Goal: Information Seeking & Learning: Learn about a topic

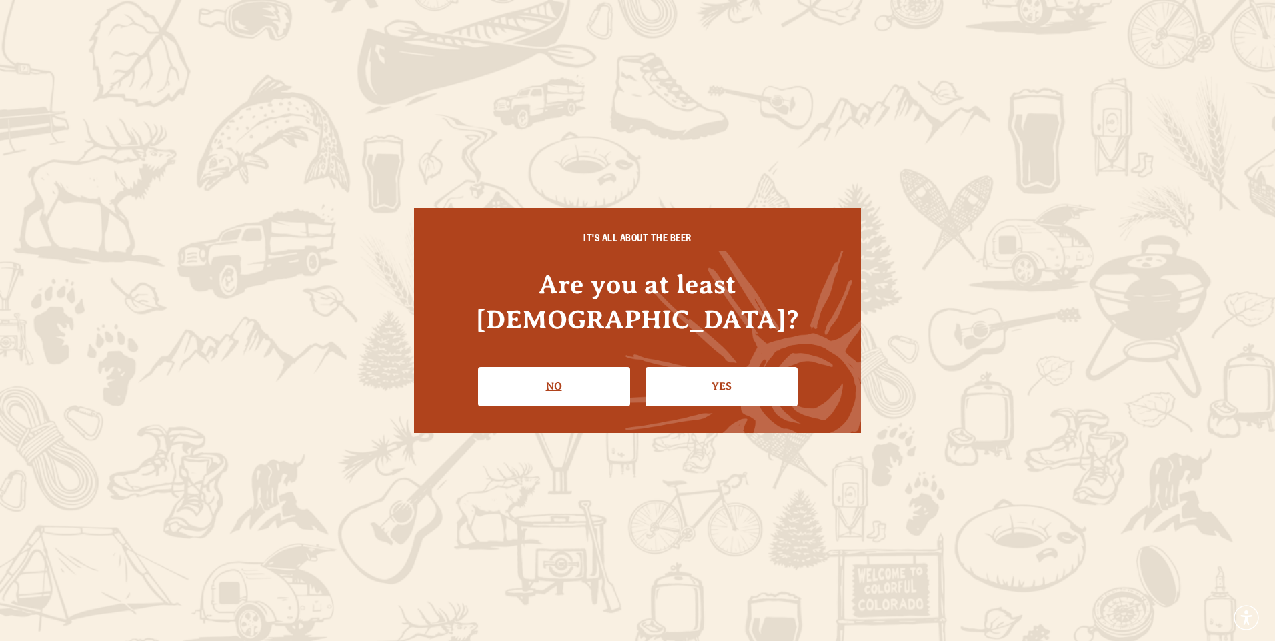
click at [594, 370] on link "No" at bounding box center [554, 386] width 152 height 39
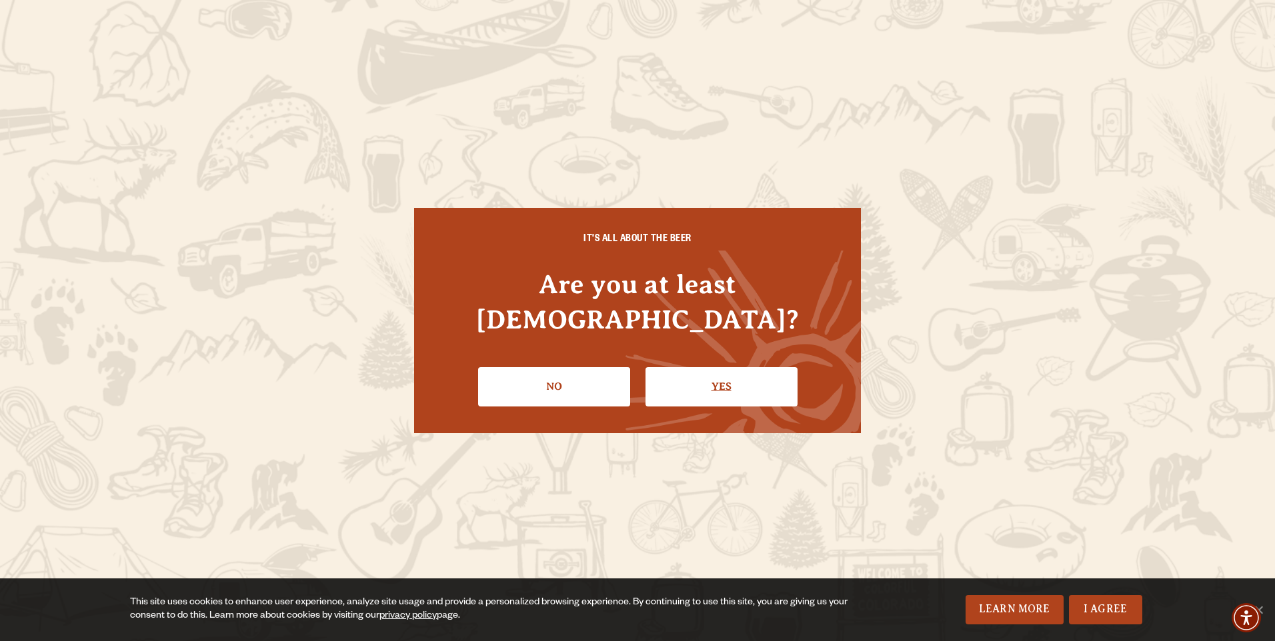
click at [725, 371] on link "Yes" at bounding box center [721, 386] width 152 height 39
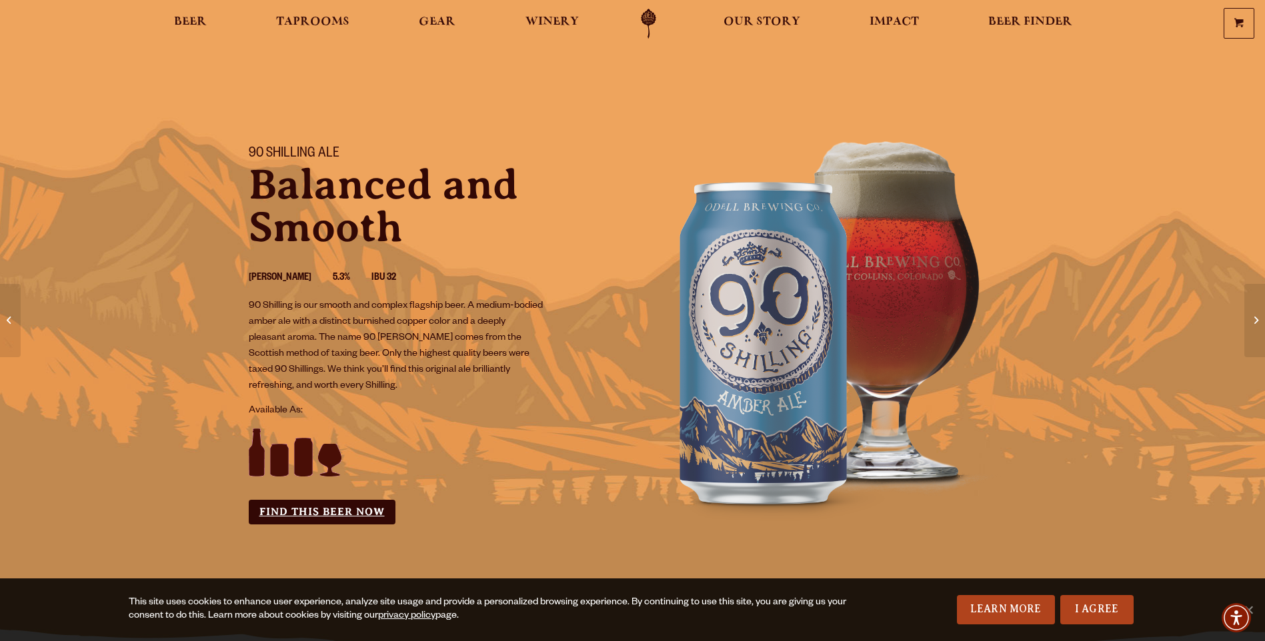
click at [328, 513] on link "Find this Beer Now" at bounding box center [322, 512] width 147 height 25
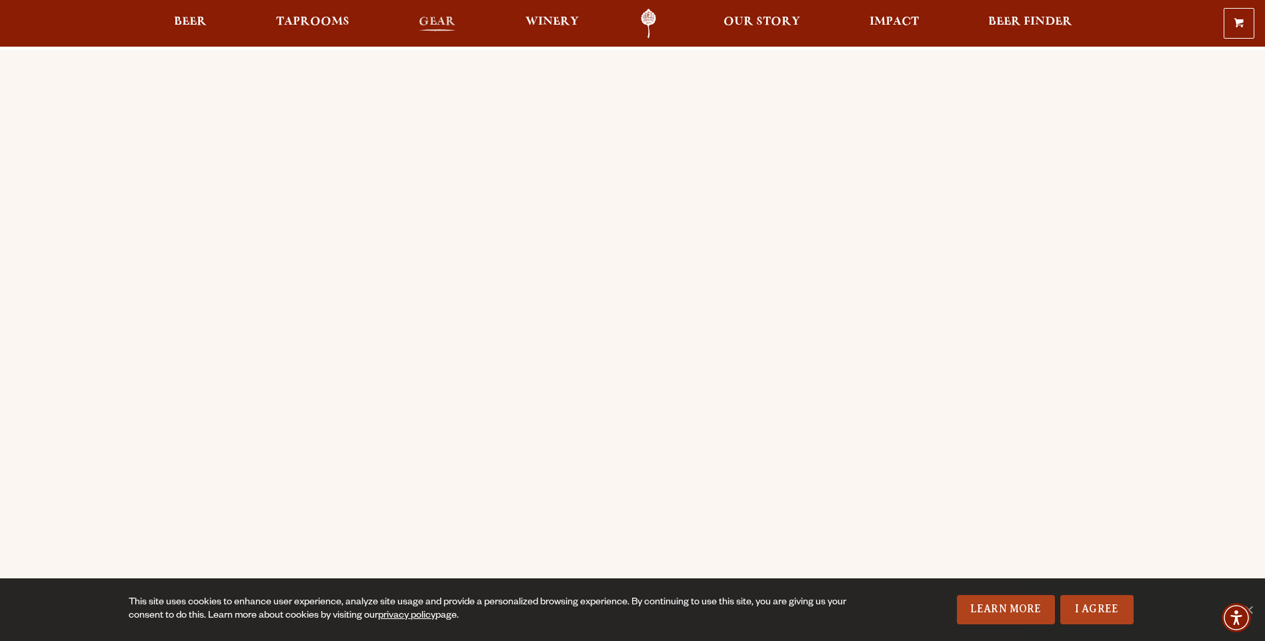
click at [447, 23] on span "Gear" at bounding box center [437, 22] width 37 height 11
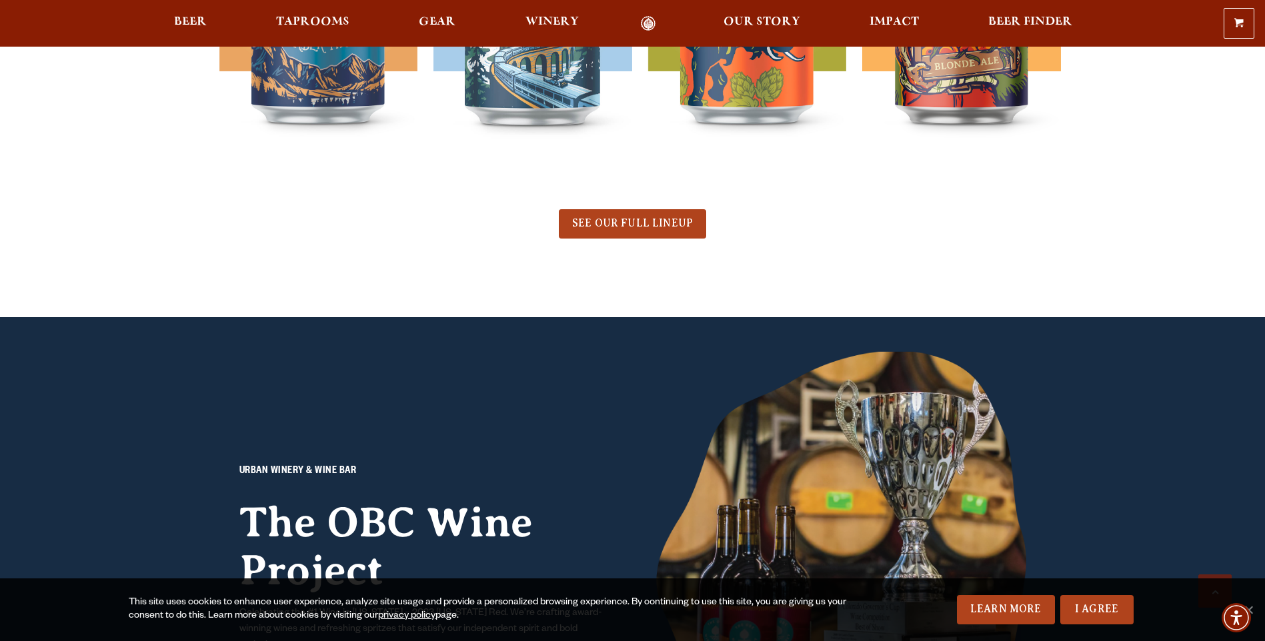
scroll to position [733, 0]
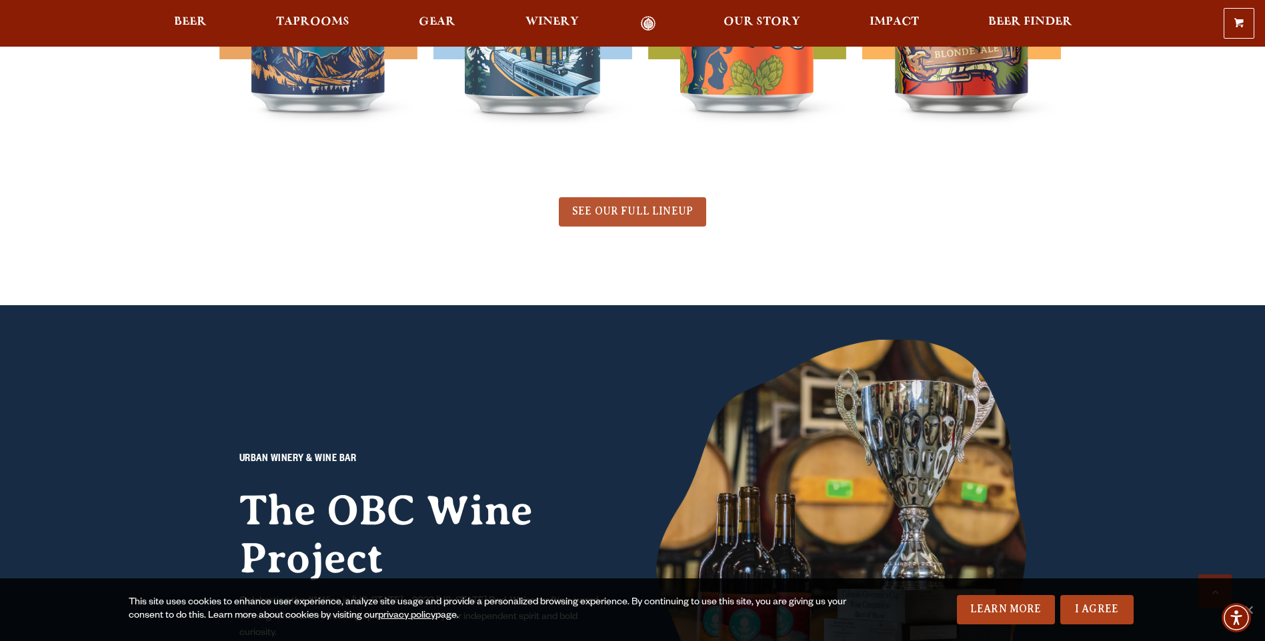
click at [615, 214] on span "SEE OUR FULL LINEUP" at bounding box center [632, 211] width 121 height 12
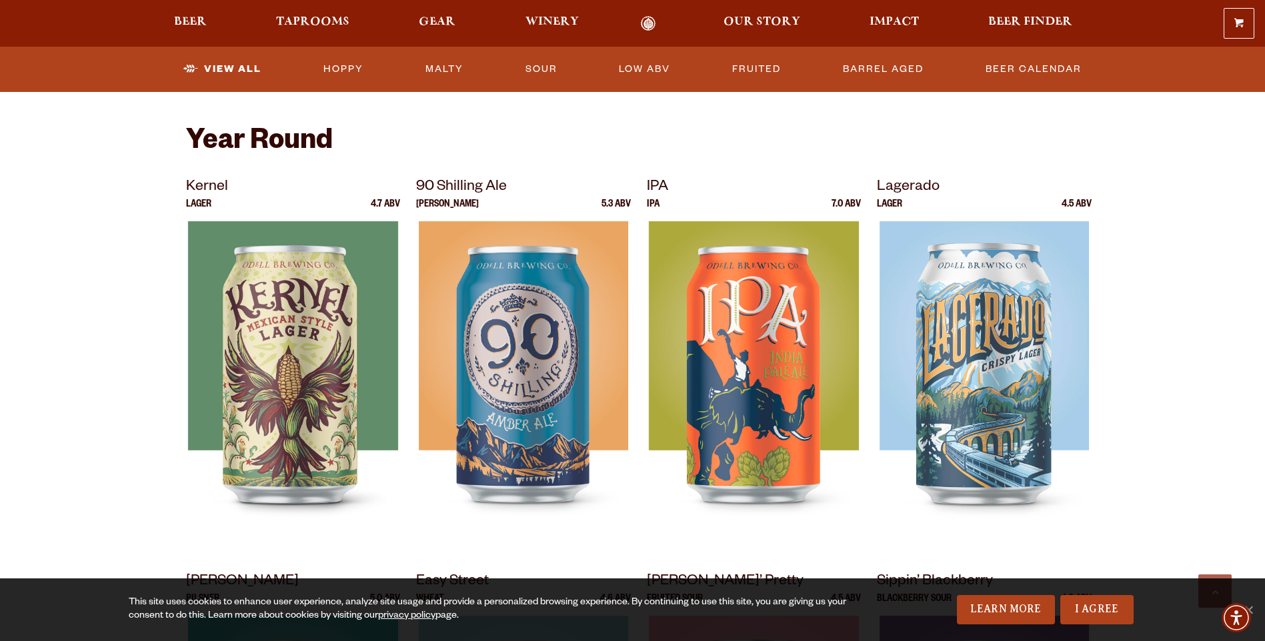
scroll to position [467, 0]
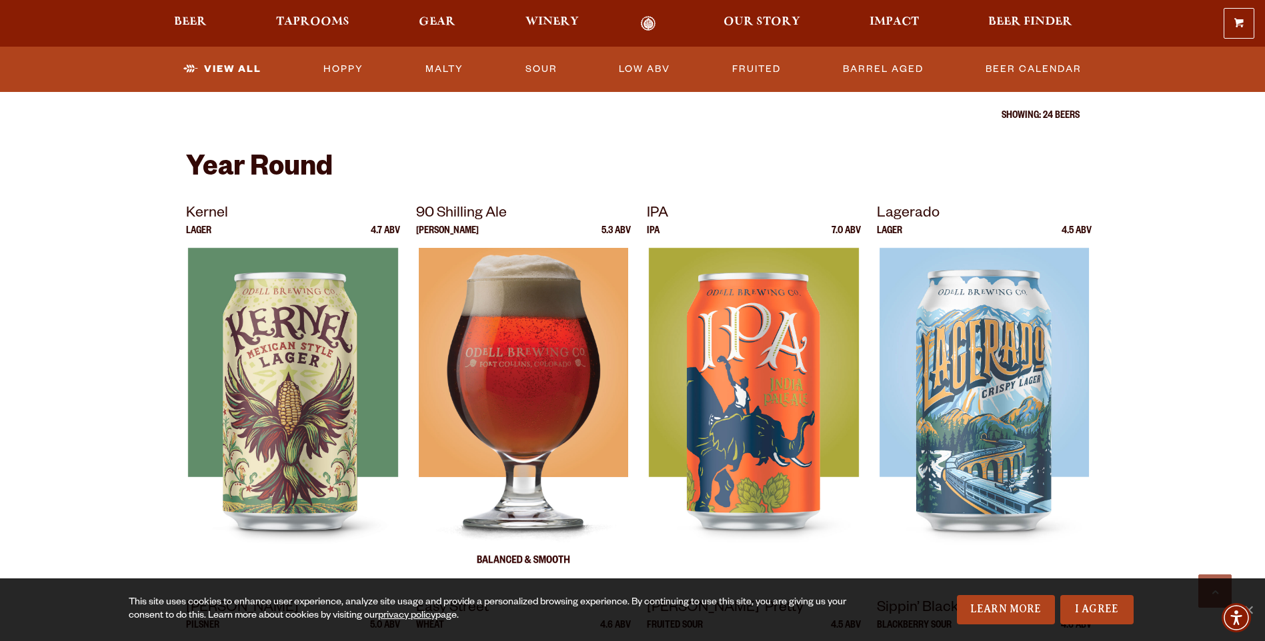
click at [517, 363] on img at bounding box center [523, 414] width 209 height 333
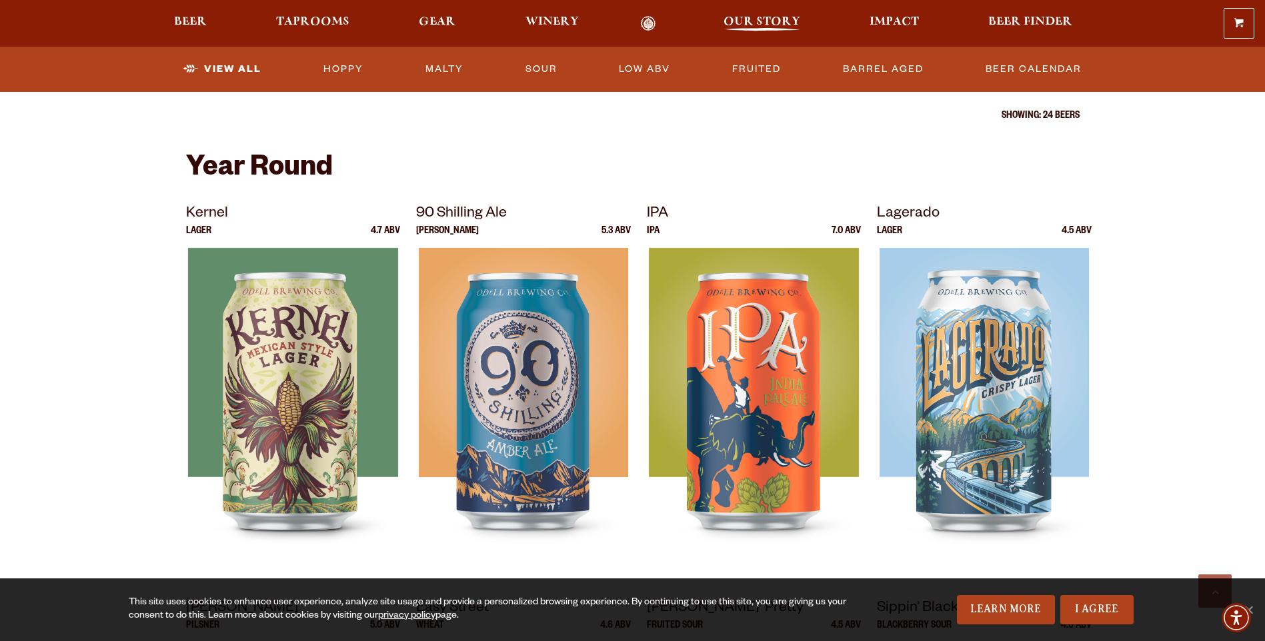
click at [749, 18] on span "Our Story" at bounding box center [761, 22] width 77 height 11
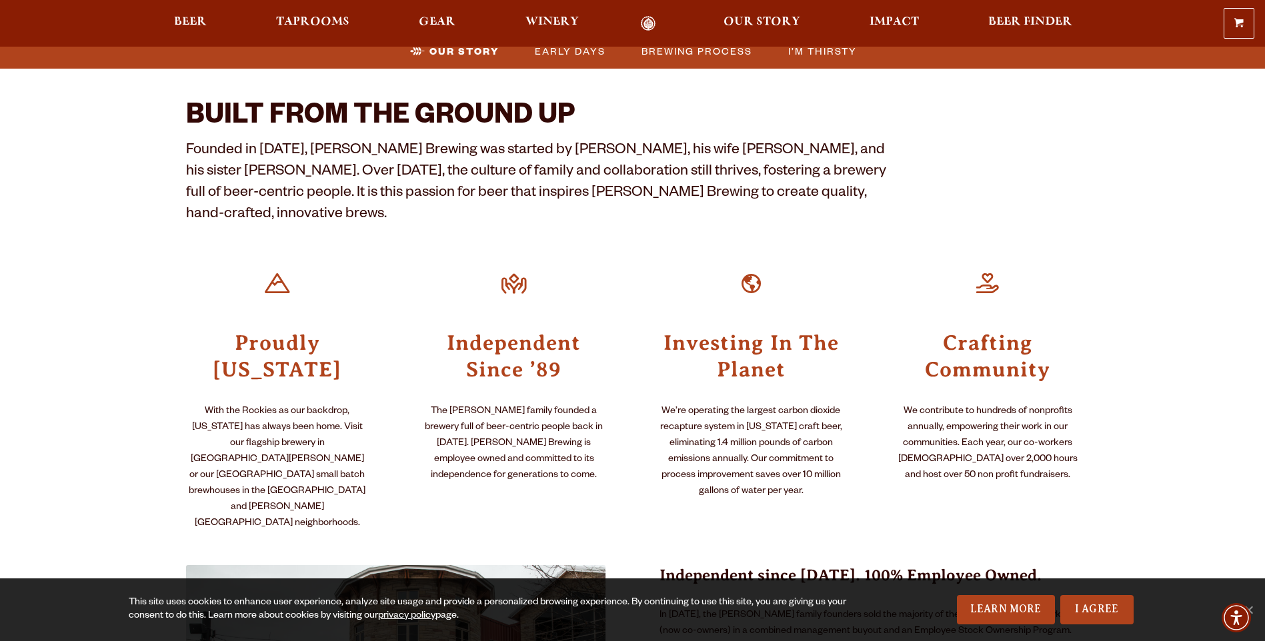
scroll to position [67, 0]
